Goal: Task Accomplishment & Management: Complete application form

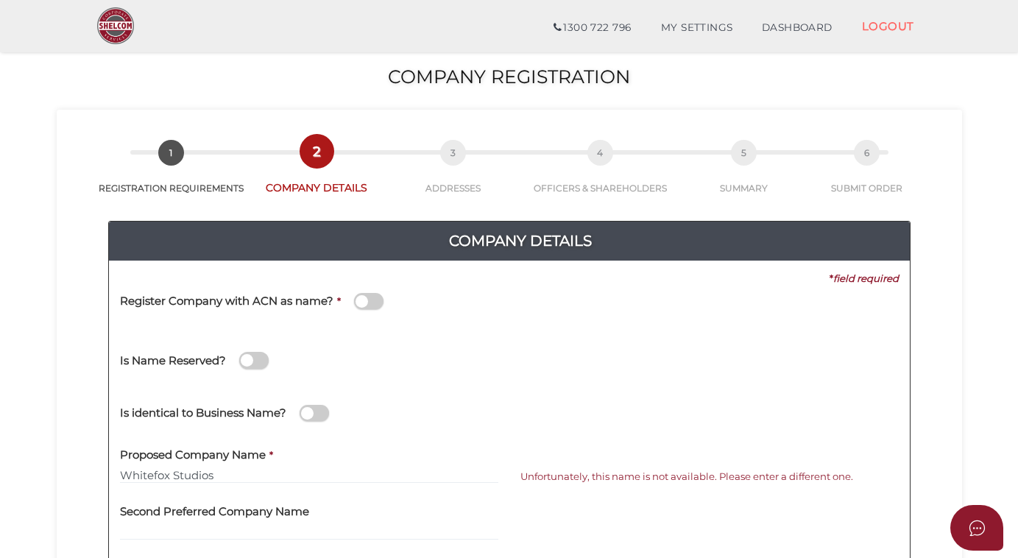
scroll to position [200, 0]
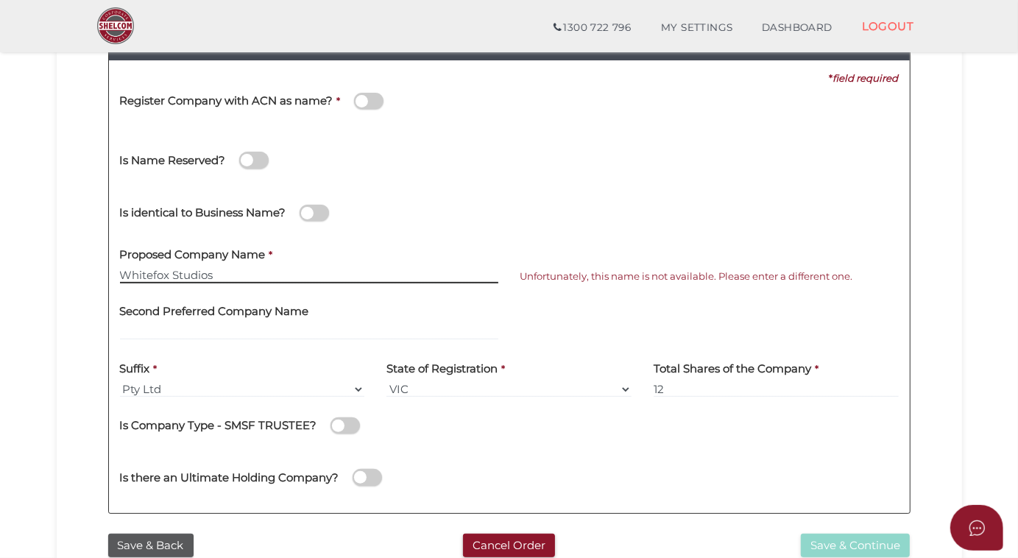
drag, startPoint x: 151, startPoint y: 275, endPoint x: 177, endPoint y: 272, distance: 26.0
click at [153, 272] on input "Whitefox Studios" at bounding box center [309, 275] width 378 height 16
type input "White Fox Studios"
click at [261, 162] on span at bounding box center [253, 160] width 29 height 17
click at [0, 0] on input "checkbox" at bounding box center [0, 0] width 0 height 0
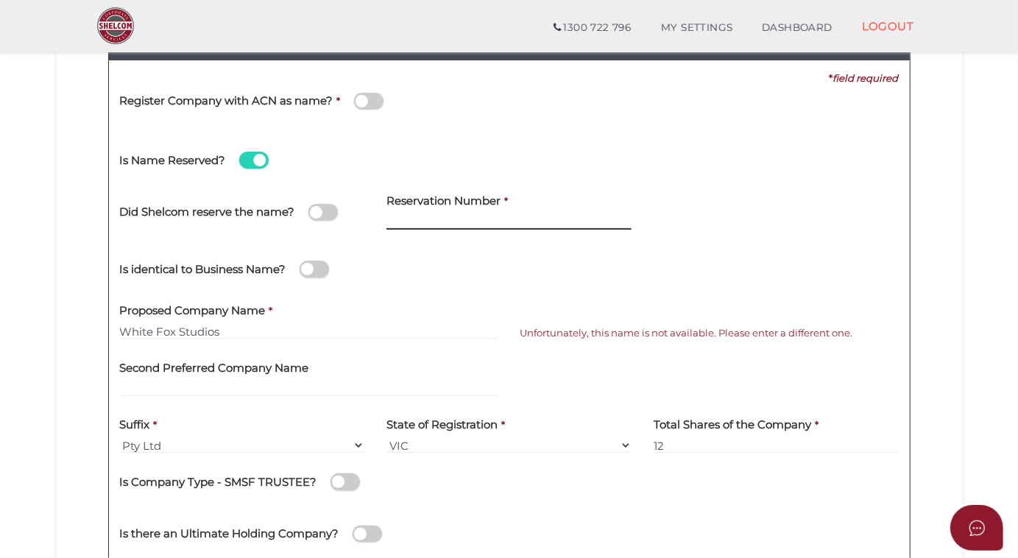
click at [397, 222] on input at bounding box center [508, 221] width 245 height 16
click at [397, 224] on input at bounding box center [508, 221] width 245 height 16
click at [245, 159] on span at bounding box center [253, 160] width 29 height 17
click at [0, 0] on input "checkbox" at bounding box center [0, 0] width 0 height 0
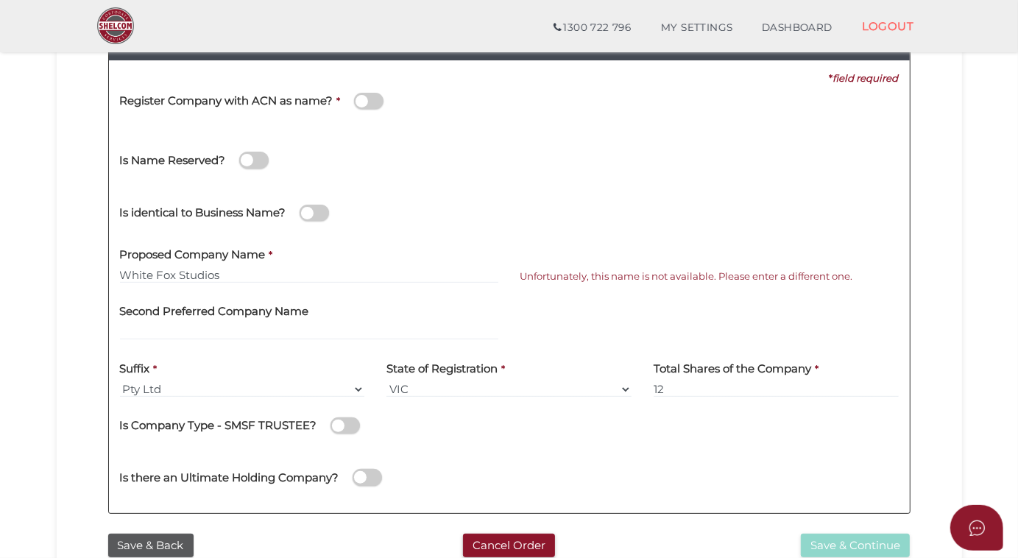
click at [257, 157] on span at bounding box center [253, 160] width 29 height 17
click at [0, 0] on input "checkbox" at bounding box center [0, 0] width 0 height 0
